Goal: Information Seeking & Learning: Learn about a topic

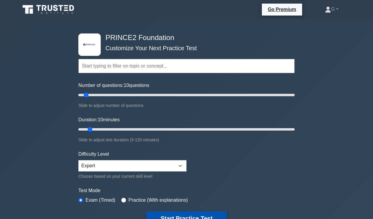
click at [195, 215] on button "Start Practice Test" at bounding box center [186, 218] width 81 height 14
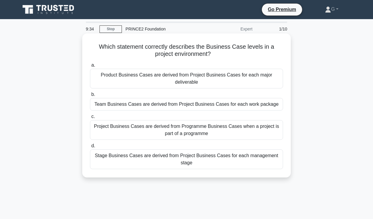
click at [225, 131] on div "Project Business Cases are derived from Programme Business Cases when a project…" at bounding box center [186, 130] width 193 height 20
click at [90, 118] on input "c. Project Business Cases are derived from Programme Business Cases when a proj…" at bounding box center [90, 117] width 0 height 4
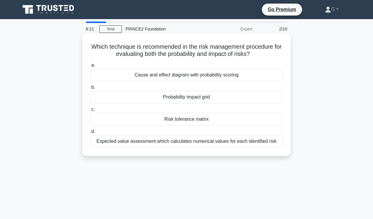
click at [222, 142] on div "Expected value assessment which calculates numerical values for each identified…" at bounding box center [186, 141] width 193 height 13
click at [90, 133] on input "d. Expected value assessment which calculates numerical values for each identif…" at bounding box center [90, 131] width 0 height 4
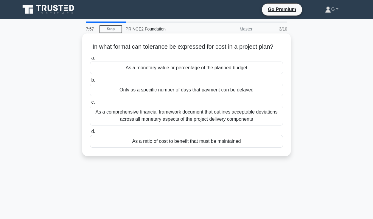
click at [255, 117] on div "As a comprehensive financial framework document that outlines acceptable deviat…" at bounding box center [186, 116] width 193 height 20
click at [90, 104] on input "c. As a comprehensive financial framework document that outlines acceptable dev…" at bounding box center [90, 102] width 0 height 4
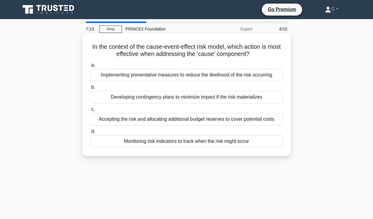
click at [256, 76] on div "Implementing preventative measures to reduce the likelihood of the risk occurri…" at bounding box center [186, 75] width 193 height 13
click at [90, 67] on input "a. Implementing preventative measures to reduce the likelihood of the risk occu…" at bounding box center [90, 65] width 0 height 4
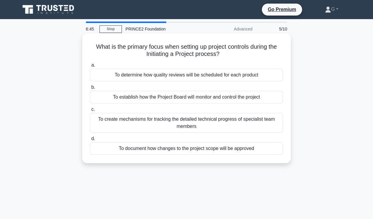
click at [248, 119] on div "To create mechanisms for tracking the detailed technical progress of specialist…" at bounding box center [186, 123] width 193 height 20
click at [90, 111] on input "c. To create mechanisms for tracking the detailed technical progress of special…" at bounding box center [90, 109] width 0 height 4
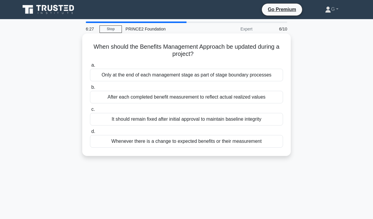
click at [276, 95] on div "After each completed benefit measurement to reflect actual realized values" at bounding box center [186, 97] width 193 height 13
click at [90, 89] on input "b. After each completed benefit measurement to reflect actual realized values" at bounding box center [90, 87] width 0 height 4
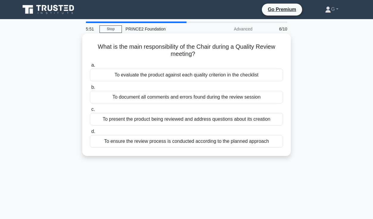
click at [172, 142] on div "To ensure the review process is conducted according to the planned approach" at bounding box center [186, 141] width 193 height 13
click at [90, 133] on input "d. To ensure the review process is conducted according to the planned approach" at bounding box center [90, 131] width 0 height 4
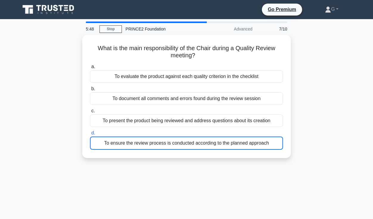
click at [308, 166] on div "5:48 Stop PRINCE2 Foundation Advanced 7/10 What is the main responsibility of t…" at bounding box center [187, 170] width 340 height 298
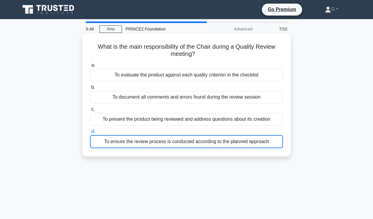
click at [171, 143] on div "To ensure the review process is conducted according to the planned approach" at bounding box center [186, 141] width 193 height 13
click at [90, 133] on input "d. To ensure the review process is conducted according to the planned approach" at bounding box center [90, 131] width 0 height 4
click at [199, 58] on icon ".spinner_0XTQ{transform-origin:center;animation:spinner_y6GP .75s linear infini…" at bounding box center [198, 54] width 7 height 7
drag, startPoint x: 188, startPoint y: 53, endPoint x: 188, endPoint y: 58, distance: 5.4
click at [188, 53] on h5 "What is the main responsibility of the Chair during a Quality Review meeting? .…" at bounding box center [186, 50] width 194 height 15
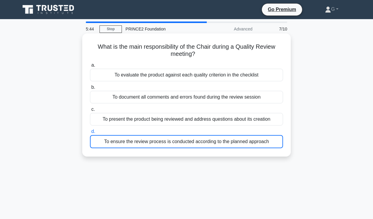
click at [189, 59] on div "What is the main responsibility of the Chair during a Quality Review meeting? .…" at bounding box center [187, 95] width 204 height 118
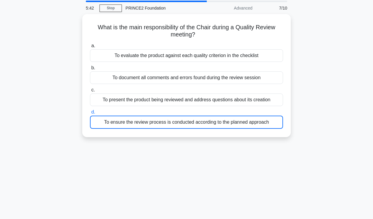
scroll to position [9, 0]
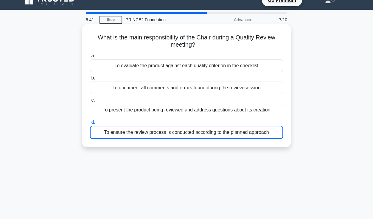
click at [227, 109] on div "To present the product being reviewed and address questions about its creation" at bounding box center [186, 109] width 193 height 13
click at [90, 102] on input "c. To present the product being reviewed and address questions about its creati…" at bounding box center [90, 100] width 0 height 4
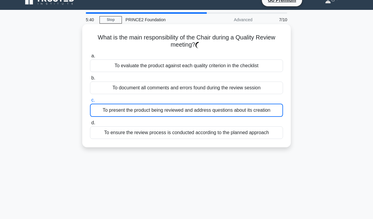
click at [208, 137] on div "To ensure the review process is conducted according to the planned approach" at bounding box center [186, 132] width 193 height 13
click at [90, 125] on input "d. To ensure the review process is conducted according to the planned approach" at bounding box center [90, 123] width 0 height 4
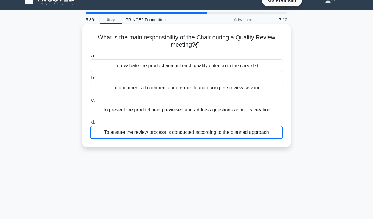
click at [207, 136] on div "To ensure the review process is conducted according to the planned approach" at bounding box center [186, 132] width 193 height 13
click at [90, 124] on input "d. To ensure the review process is conducted according to the planned approach" at bounding box center [90, 122] width 0 height 4
click at [207, 136] on div "To ensure the review process is conducted according to the planned approach" at bounding box center [186, 132] width 193 height 13
click at [90, 124] on input "d. To ensure the review process is conducted according to the planned approach" at bounding box center [90, 122] width 0 height 4
click at [172, 134] on div "To ensure the review process is conducted according to the planned approach" at bounding box center [186, 132] width 193 height 13
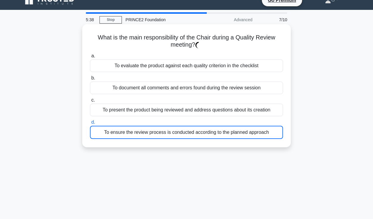
click at [90, 124] on input "d. To ensure the review process is conducted according to the planned approach" at bounding box center [90, 122] width 0 height 4
click at [172, 134] on div "To ensure the review process is conducted according to the planned approach" at bounding box center [186, 132] width 193 height 13
click at [90, 124] on input "d. To ensure the review process is conducted according to the planned approach" at bounding box center [90, 122] width 0 height 4
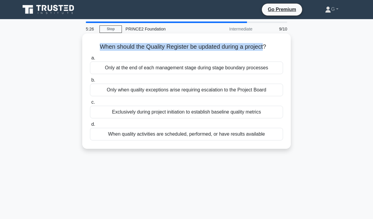
drag, startPoint x: 99, startPoint y: 47, endPoint x: 255, endPoint y: 49, distance: 155.4
click at [255, 49] on h5 "When should the Quality Register be updated during a project? .spinner_0XTQ{tra…" at bounding box center [186, 47] width 194 height 8
click at [253, 52] on div "When should the Quality Register be updated during a project? .spinner_0XTQ{tra…" at bounding box center [187, 91] width 204 height 110
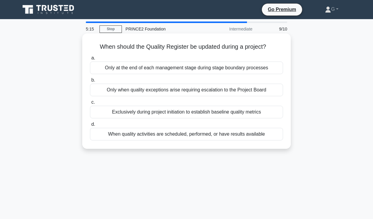
click at [199, 134] on div "When quality activities are scheduled, performed, or have results available" at bounding box center [186, 134] width 193 height 13
click at [90, 126] on input "d. When quality activities are scheduled, performed, or have results available" at bounding box center [90, 124] width 0 height 4
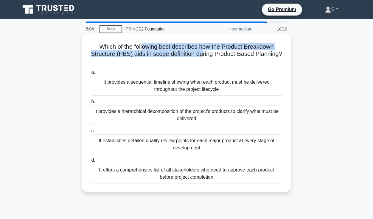
drag, startPoint x: 143, startPoint y: 47, endPoint x: 207, endPoint y: 56, distance: 64.1
click at [206, 56] on h5 "Which of the following best describes how the Product Breakdown Structure (PBS)…" at bounding box center [186, 54] width 194 height 22
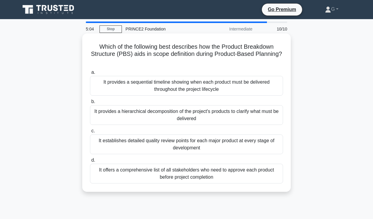
click at [207, 56] on h5 "Which of the following best describes how the Product Breakdown Structure (PBS)…" at bounding box center [186, 54] width 194 height 22
click at [180, 86] on div "It provides a sequential timeline showing when each product must be delivered t…" at bounding box center [186, 86] width 193 height 20
click at [90, 74] on input "a. It provides a sequential timeline showing when each product must be delivere…" at bounding box center [90, 72] width 0 height 4
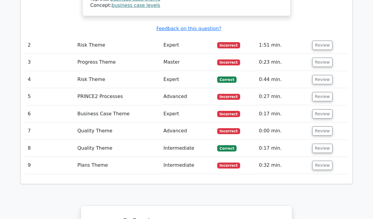
scroll to position [780, 0]
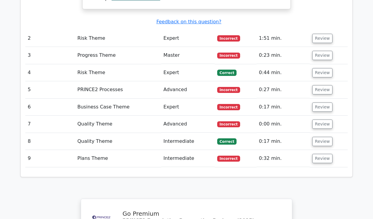
drag, startPoint x: 375, startPoint y: 37, endPoint x: 342, endPoint y: 173, distance: 140.0
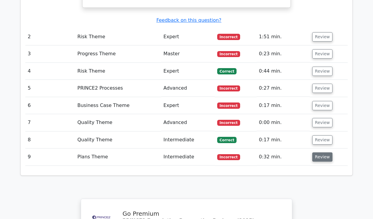
click at [319, 152] on button "Review" at bounding box center [323, 156] width 20 height 9
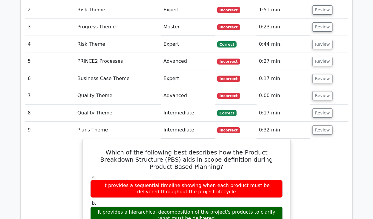
scroll to position [782, 0]
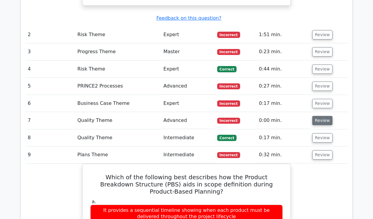
click at [319, 116] on button "Review" at bounding box center [323, 120] width 20 height 9
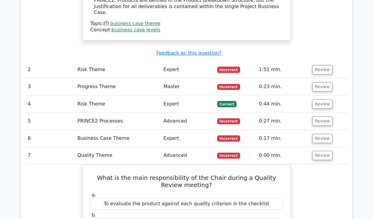
scroll to position [741, 0]
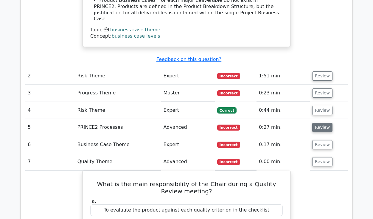
click at [320, 123] on button "Review" at bounding box center [323, 127] width 20 height 9
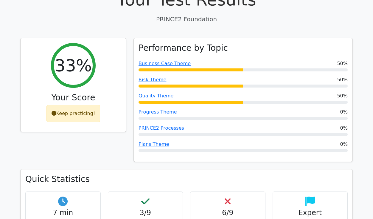
scroll to position [0, 0]
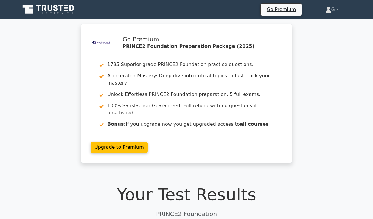
click at [50, 7] on icon at bounding box center [48, 9] width 57 height 11
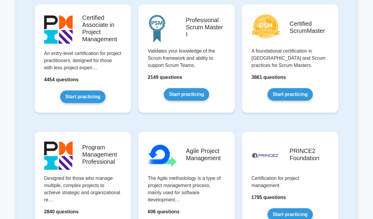
drag, startPoint x: 184, startPoint y: 116, endPoint x: 182, endPoint y: 150, distance: 34.4
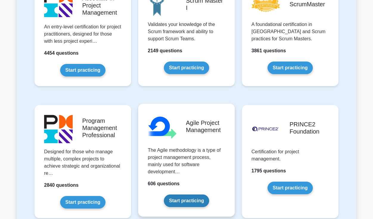
scroll to position [305, 0]
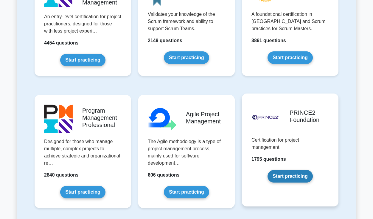
click at [289, 178] on link "Start practicing" at bounding box center [290, 176] width 45 height 13
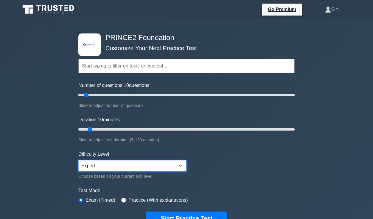
click at [144, 166] on select "Beginner Intermediate Expert" at bounding box center [132, 165] width 108 height 11
select select "beginner"
click at [78, 160] on select "Beginner Intermediate Expert" at bounding box center [132, 165] width 108 height 11
click at [216, 162] on form "Topics Introduction to PRINCE2 PRINCE2 Principles Organization Theme Business C…" at bounding box center [186, 133] width 217 height 184
